Goal: Transaction & Acquisition: Purchase product/service

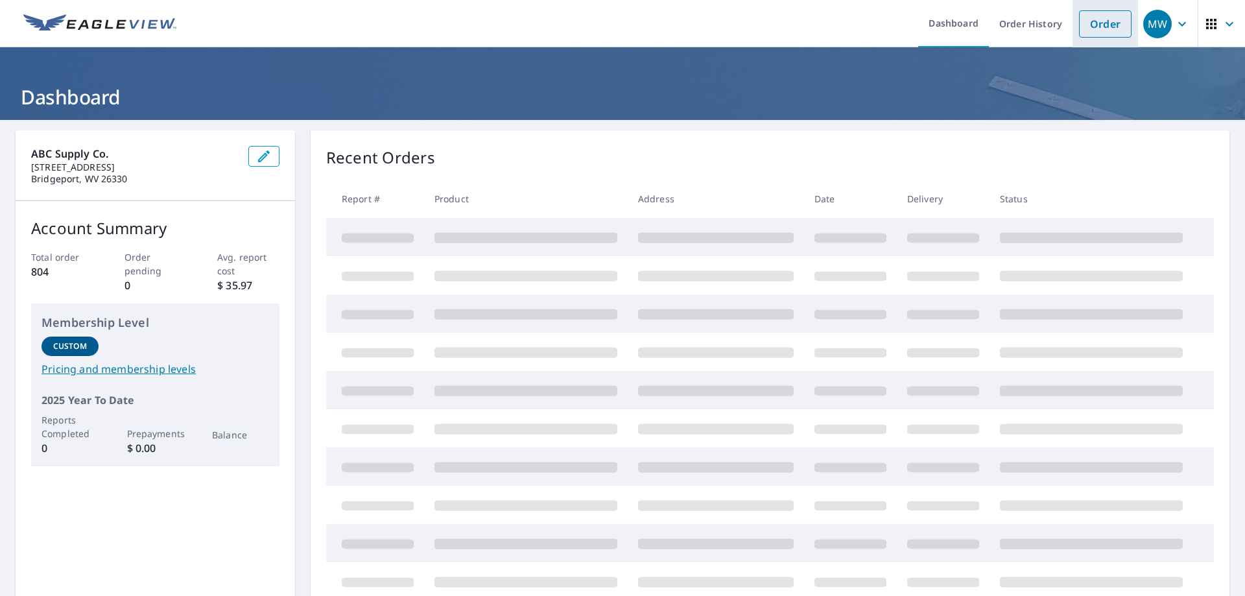
click at [1094, 25] on link "Order" at bounding box center [1105, 23] width 53 height 27
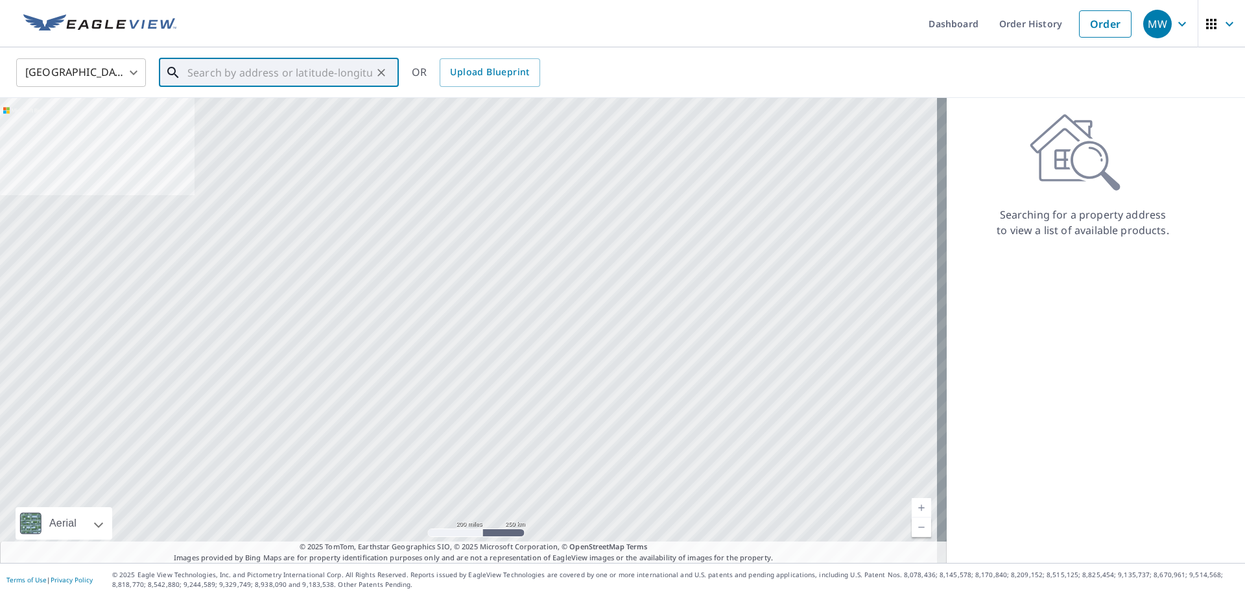
click at [208, 82] on input "text" at bounding box center [279, 72] width 185 height 36
click at [203, 73] on input "[STREET_ADDRESS]" at bounding box center [279, 72] width 185 height 36
click at [205, 74] on input "[STREET_ADDRESS]" at bounding box center [279, 72] width 185 height 36
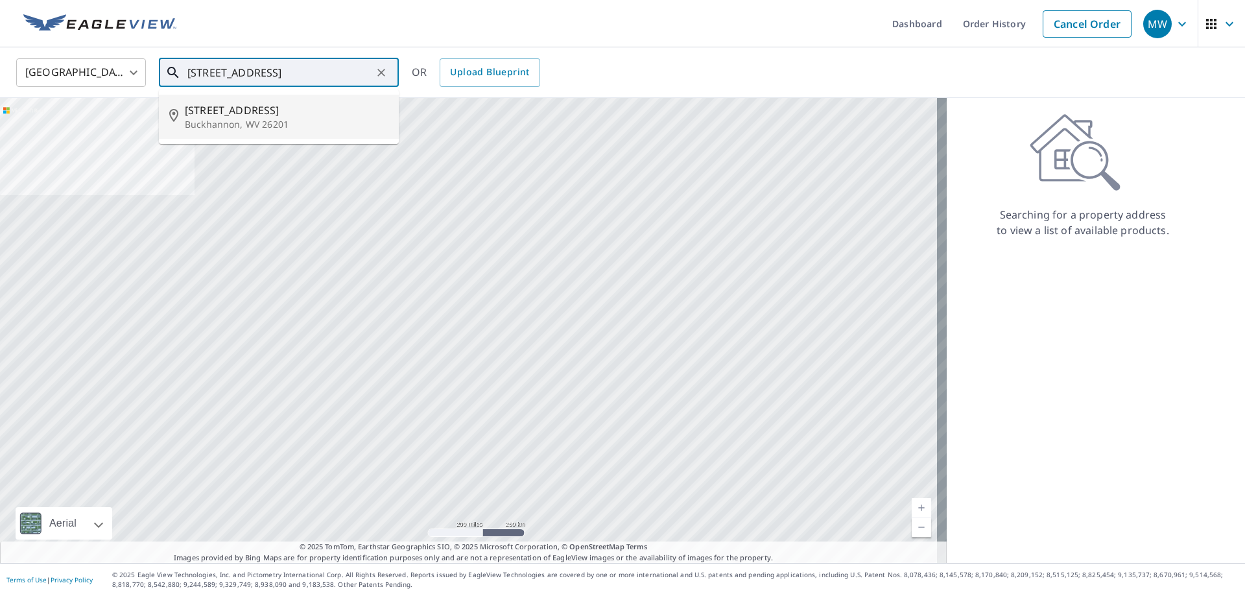
click at [217, 106] on span "[STREET_ADDRESS]" at bounding box center [287, 110] width 204 height 16
type input "[STREET_ADDRESS]"
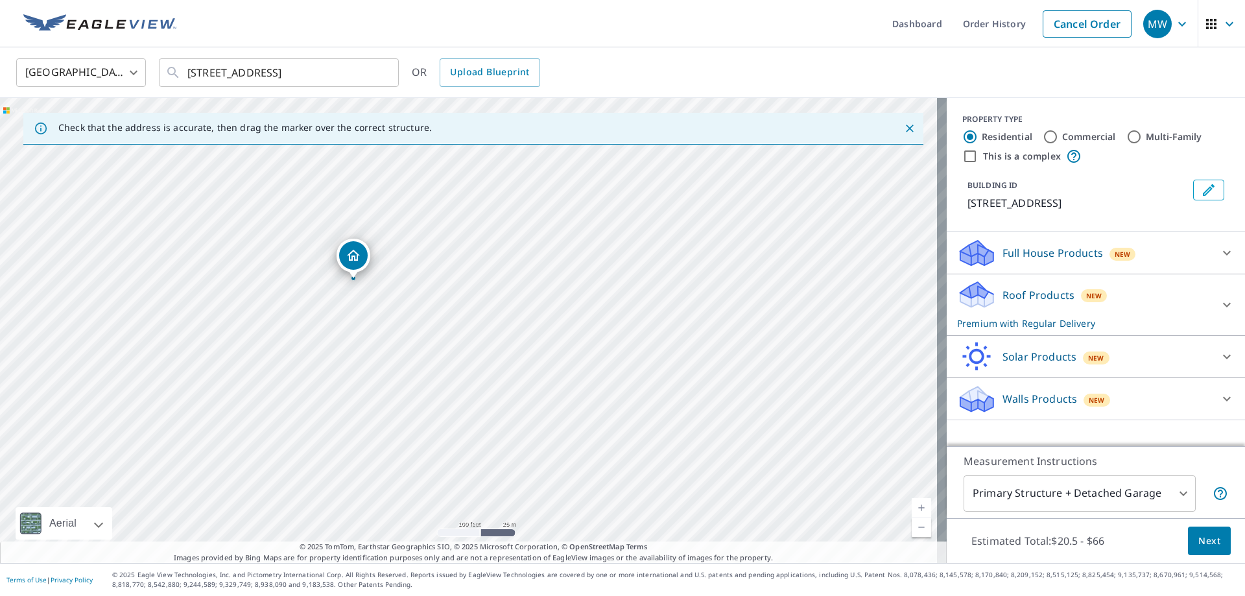
drag, startPoint x: 397, startPoint y: 299, endPoint x: 514, endPoint y: 361, distance: 132.9
click at [514, 361] on div "[STREET_ADDRESS]" at bounding box center [473, 330] width 947 height 465
click at [1199, 538] on span "Next" at bounding box center [1210, 541] width 22 height 16
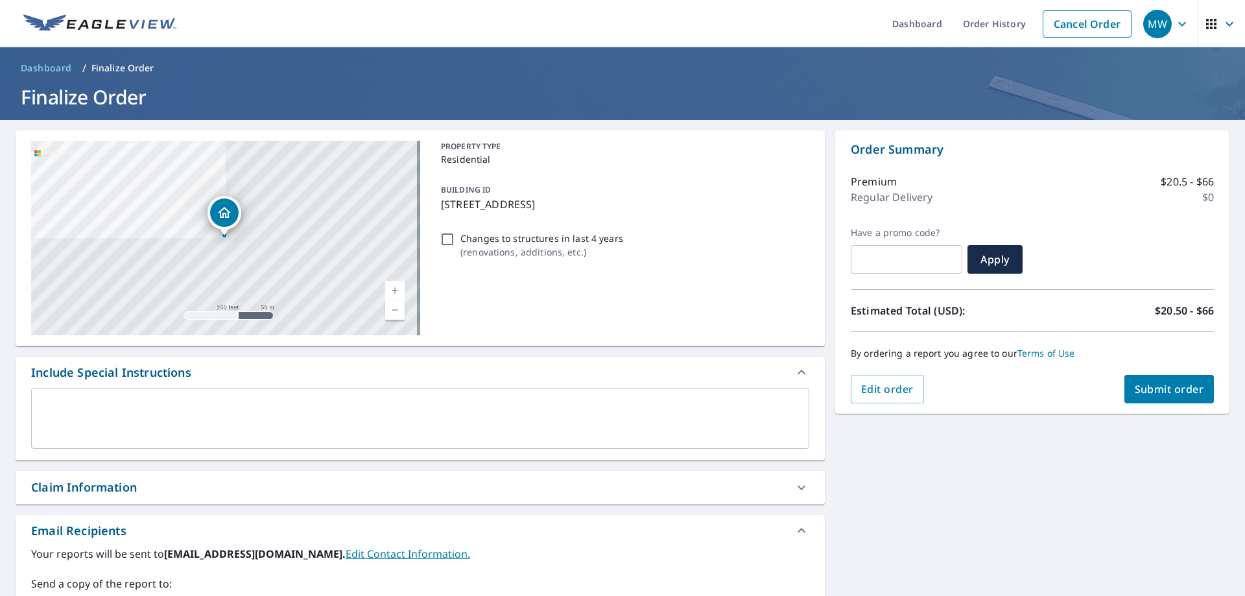
click at [1153, 390] on span "Submit order" at bounding box center [1169, 389] width 69 height 14
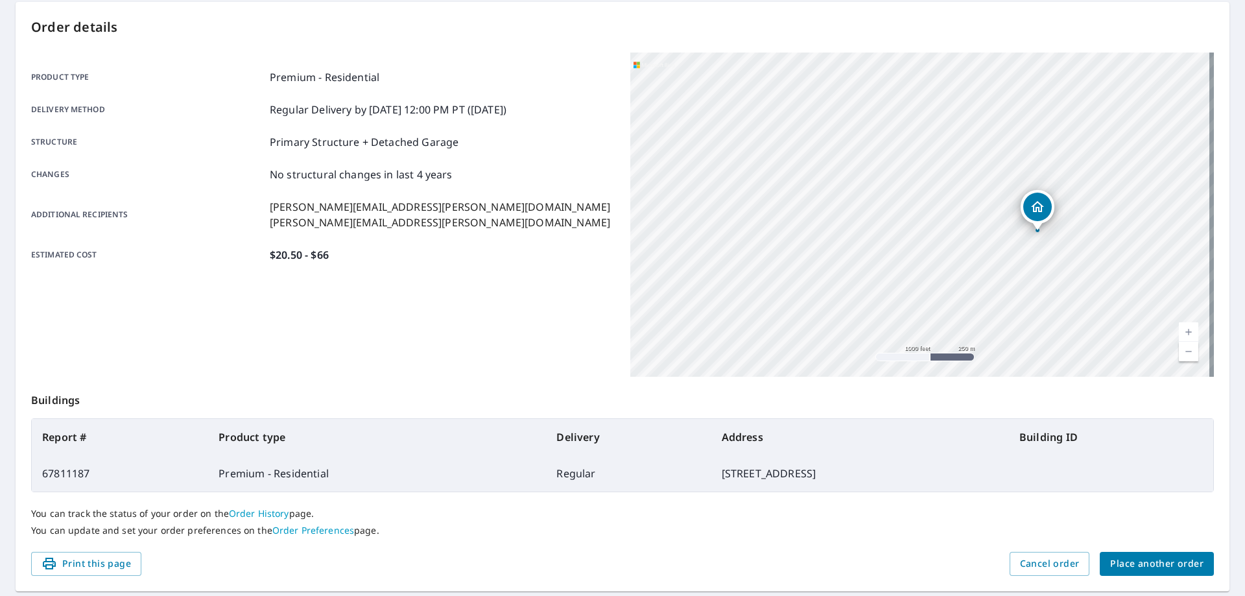
scroll to position [130, 0]
